Goal: Find contact information: Find contact information

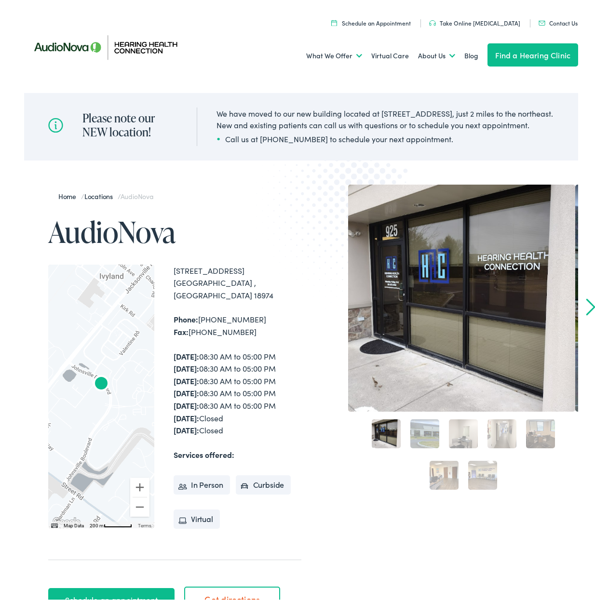
scroll to position [48, 0]
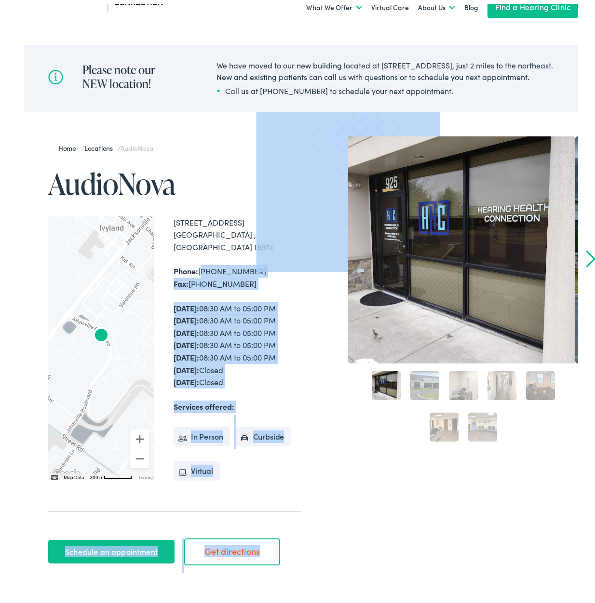
drag, startPoint x: 201, startPoint y: 267, endPoint x: 265, endPoint y: 266, distance: 64.6
click at [265, 266] on div "Home / Locations / AudioNova AudioNova ← Move left → Move right ↑ Move up ↓ Mov…" at bounding box center [301, 351] width 554 height 437
click at [244, 285] on div "Phone: [PHONE_NUMBER] Fax: [PHONE_NUMBER]" at bounding box center [238, 273] width 128 height 25
click at [201, 267] on div "Phone: [PHONE_NUMBER] Fax: [PHONE_NUMBER]" at bounding box center [238, 273] width 128 height 25
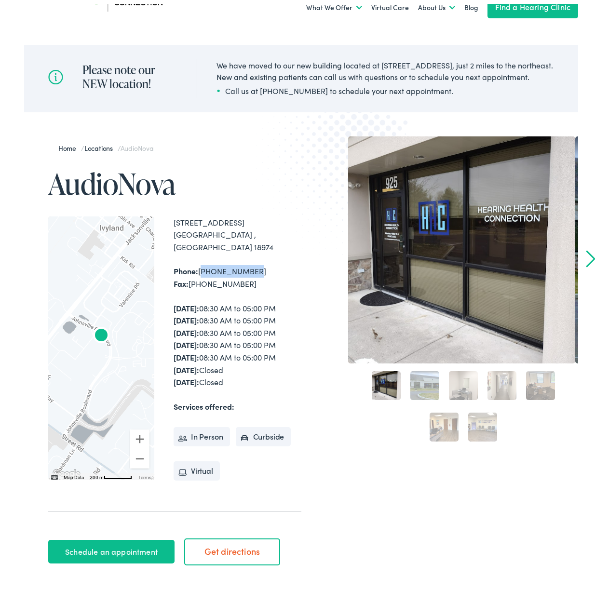
drag, startPoint x: 201, startPoint y: 267, endPoint x: 247, endPoint y: 267, distance: 46.8
click at [247, 267] on div "Phone: [PHONE_NUMBER] Fax: [PHONE_NUMBER]" at bounding box center [238, 273] width 128 height 25
copy div "[PHONE_NUMBER]"
drag, startPoint x: 191, startPoint y: 281, endPoint x: 245, endPoint y: 280, distance: 54.0
click at [245, 280] on div "Phone: [PHONE_NUMBER] Fax: [PHONE_NUMBER]" at bounding box center [238, 273] width 128 height 25
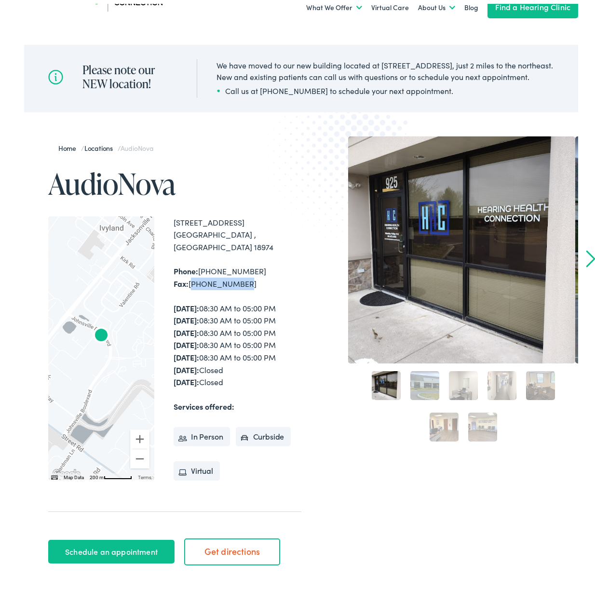
copy div "[PHONE_NUMBER]"
drag, startPoint x: 173, startPoint y: 226, endPoint x: 240, endPoint y: 277, distance: 84.0
click at [240, 277] on div "← Move left → Move right ↑ Move up ↓ Move down + Zoom in - Zoom out Home Jump l…" at bounding box center [174, 345] width 253 height 264
copy div "[STREET_ADDRESS] Phone: [PHONE_NUMBER] Fax: [PHONE_NUMBER]"
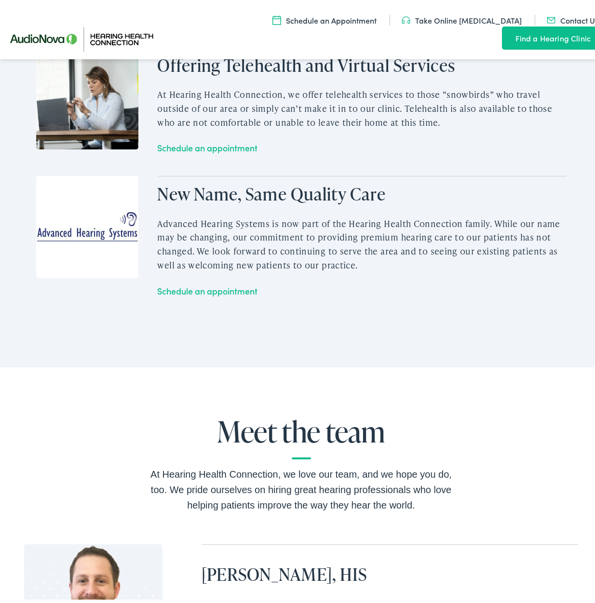
scroll to position [1640, 0]
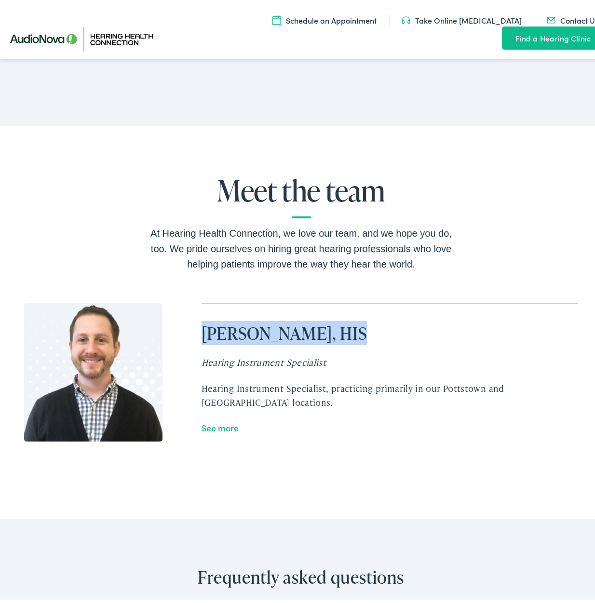
drag, startPoint x: 201, startPoint y: 326, endPoint x: 401, endPoint y: 331, distance: 199.8
click at [401, 331] on h2 "[PERSON_NAME], HIS" at bounding box center [390, 329] width 377 height 21
copy h2 "[PERSON_NAME], HIS"
click at [147, 199] on h2 "Meet the team" at bounding box center [301, 193] width 309 height 44
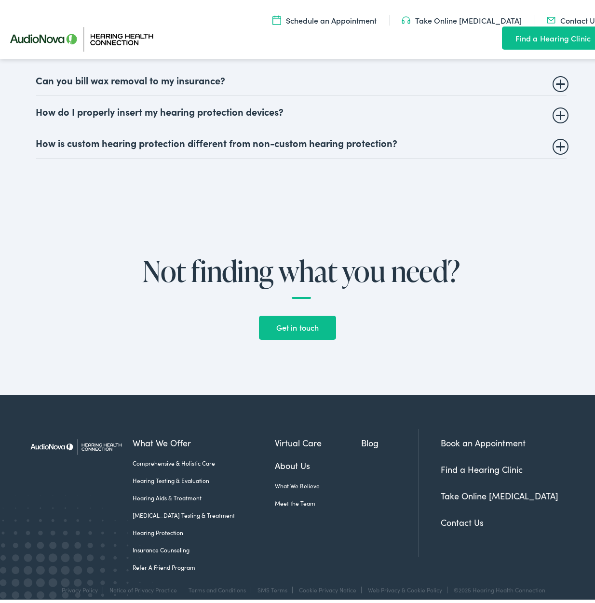
scroll to position [2187, 0]
